Goal: Find specific page/section: Find specific page/section

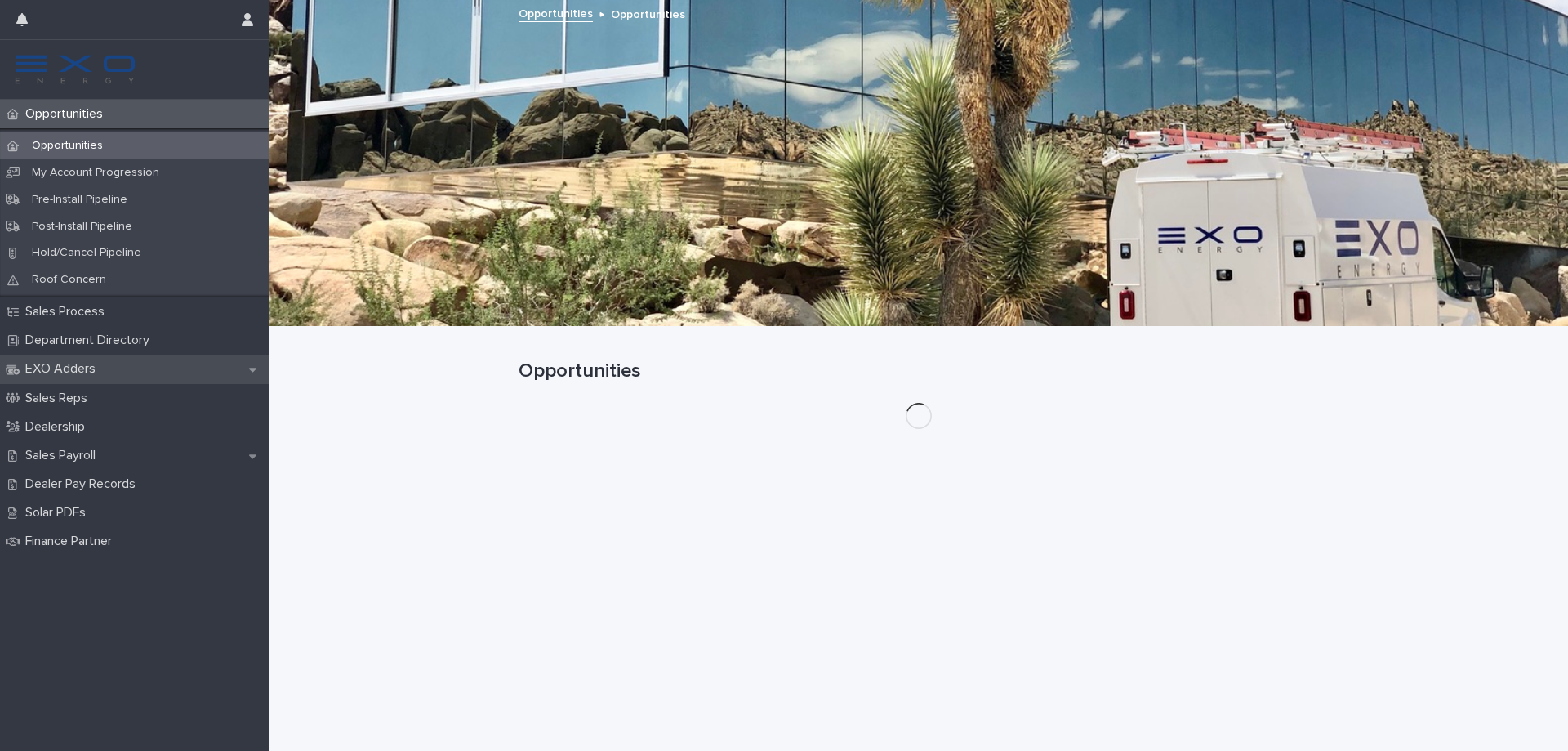
click at [95, 361] on div "EXO Adders" at bounding box center [135, 369] width 270 height 29
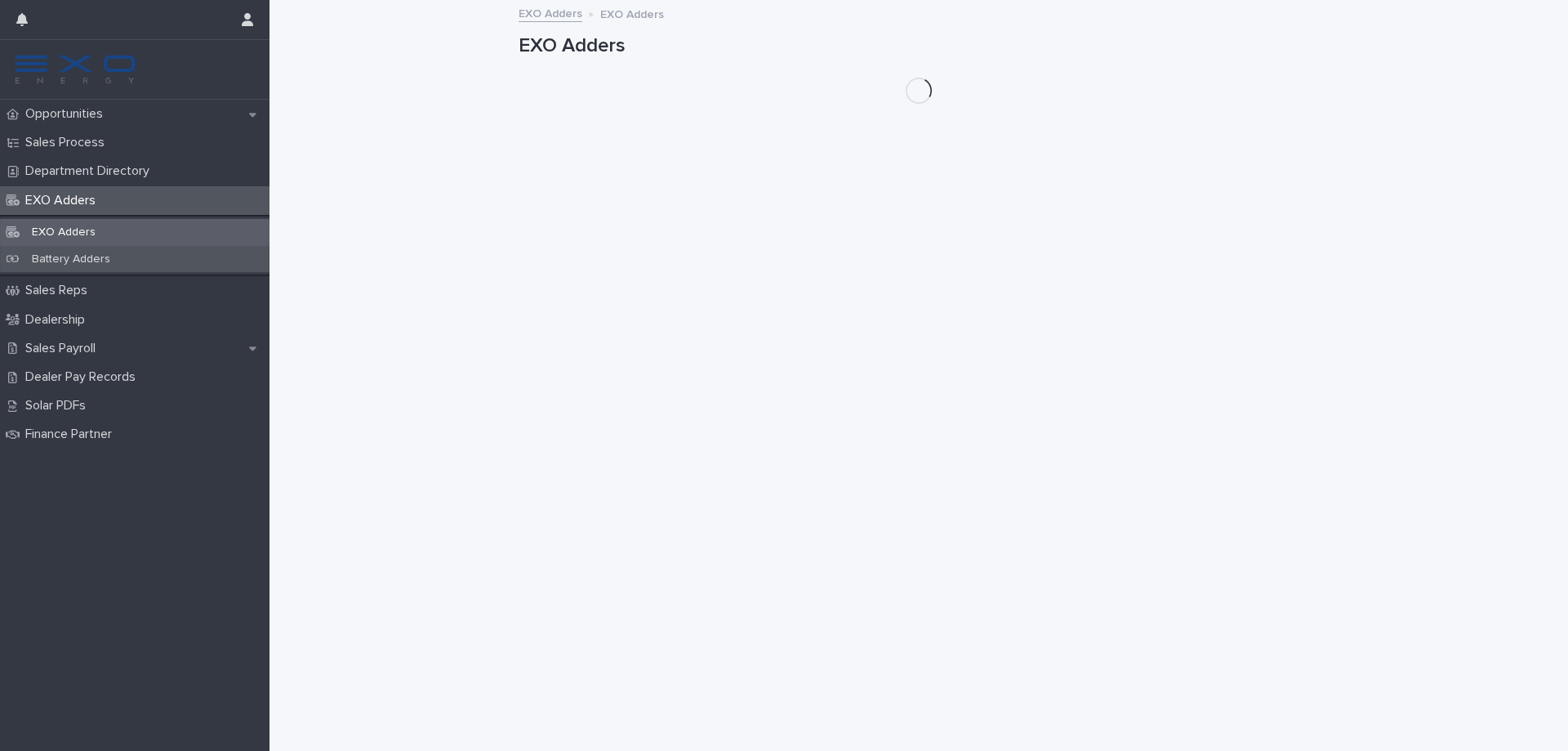
click at [67, 255] on p "Battery Adders" at bounding box center [71, 259] width 105 height 14
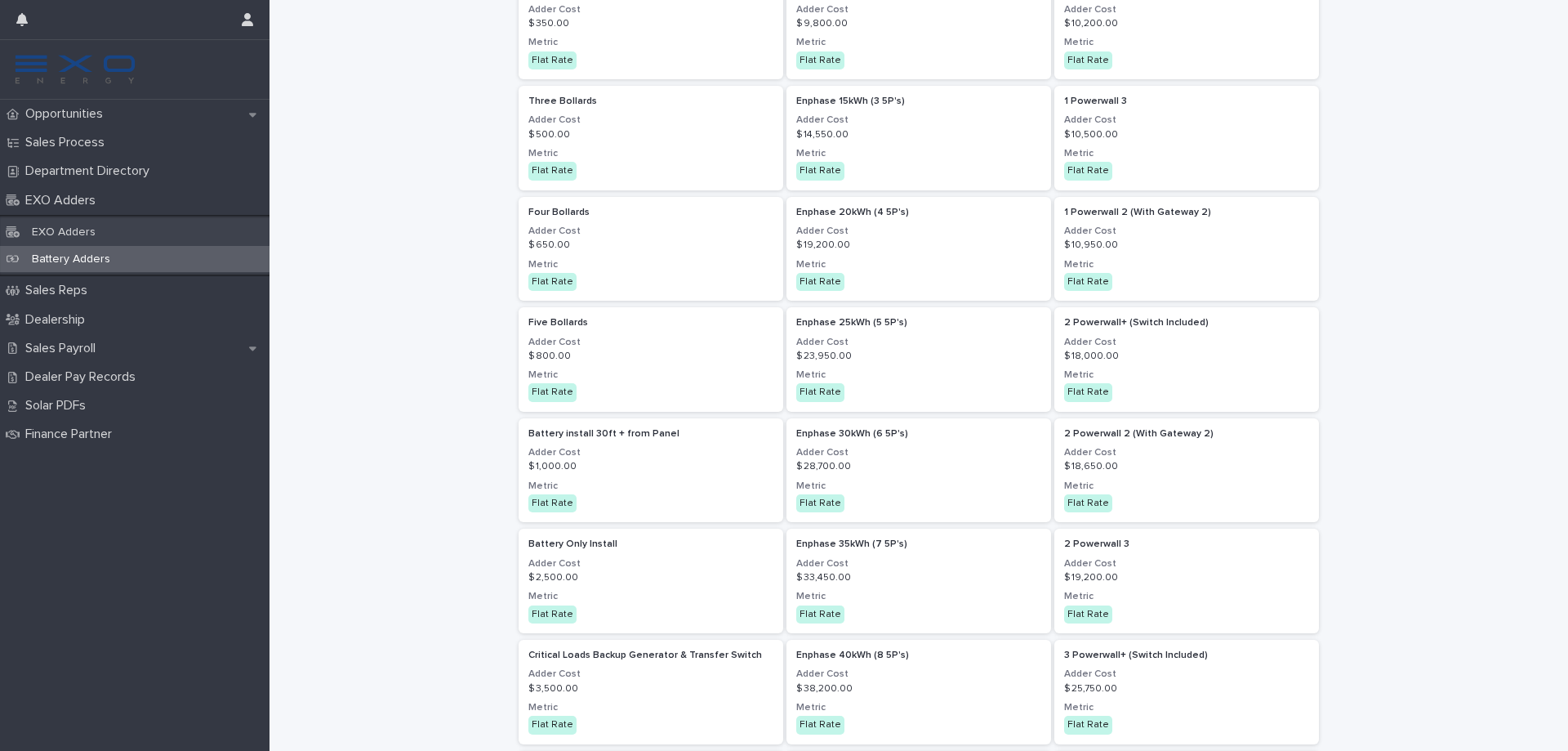
scroll to position [245, 0]
